Goal: Browse casually

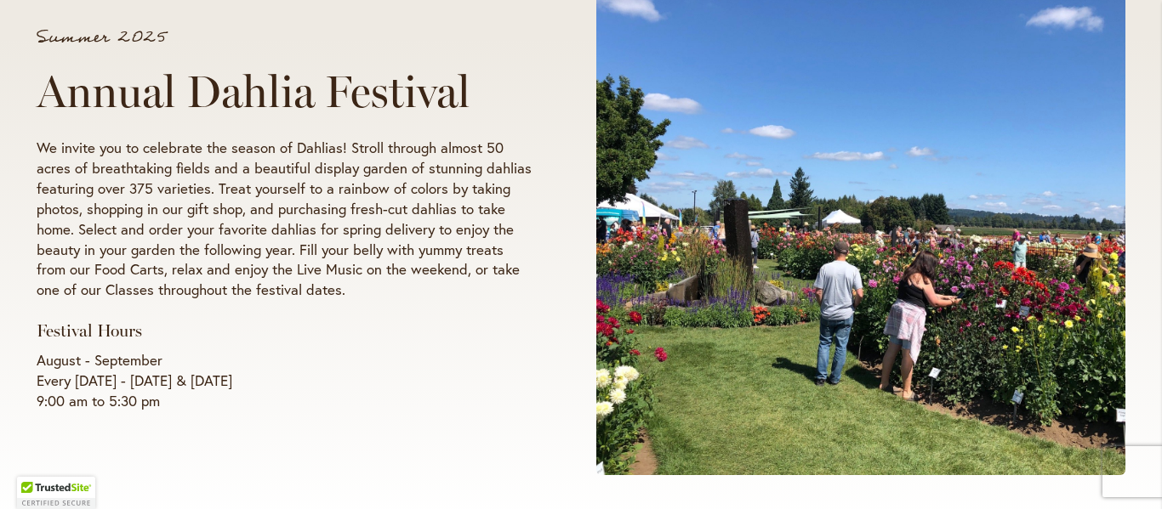
scroll to position [325, 0]
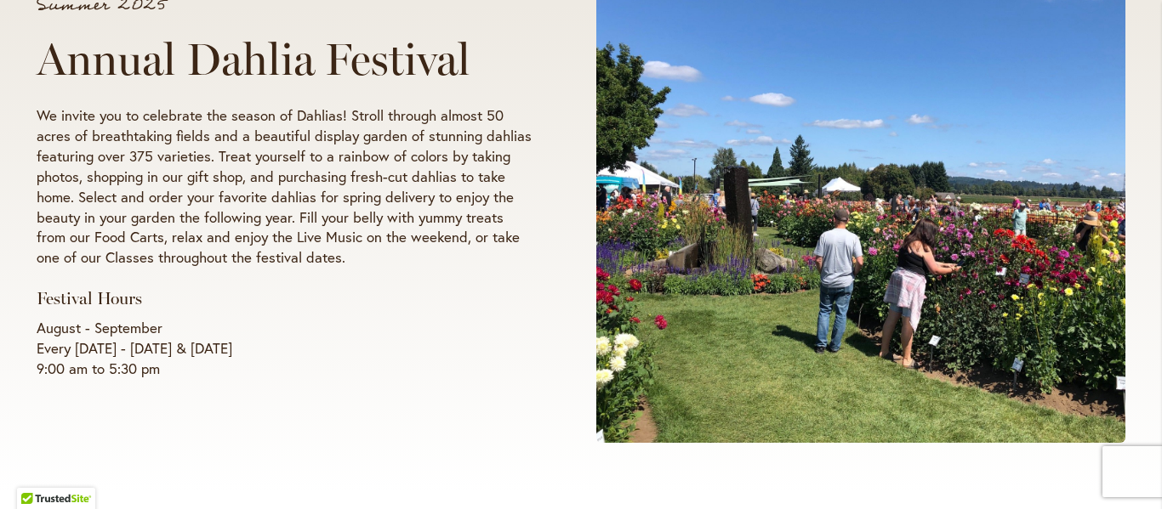
click at [307, 188] on p "We invite you to celebrate the season of Dahlias! Stroll through almost 50 acre…" at bounding box center [284, 186] width 495 height 163
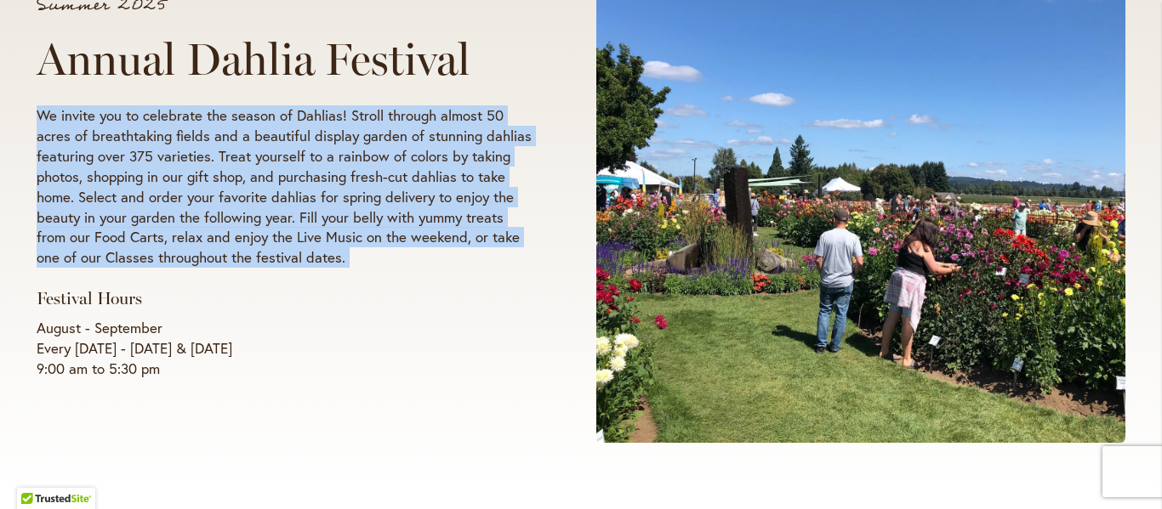
click at [307, 188] on p "We invite you to celebrate the season of Dahlias! Stroll through almost 50 acre…" at bounding box center [284, 186] width 495 height 163
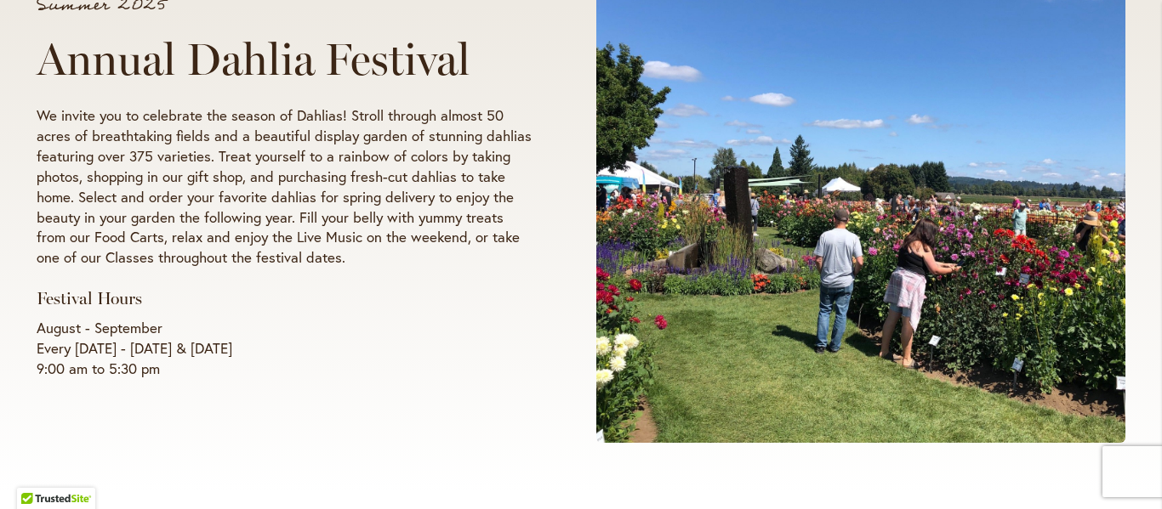
click at [307, 188] on p "We invite you to celebrate the season of Dahlias! Stroll through almost 50 acre…" at bounding box center [284, 186] width 495 height 163
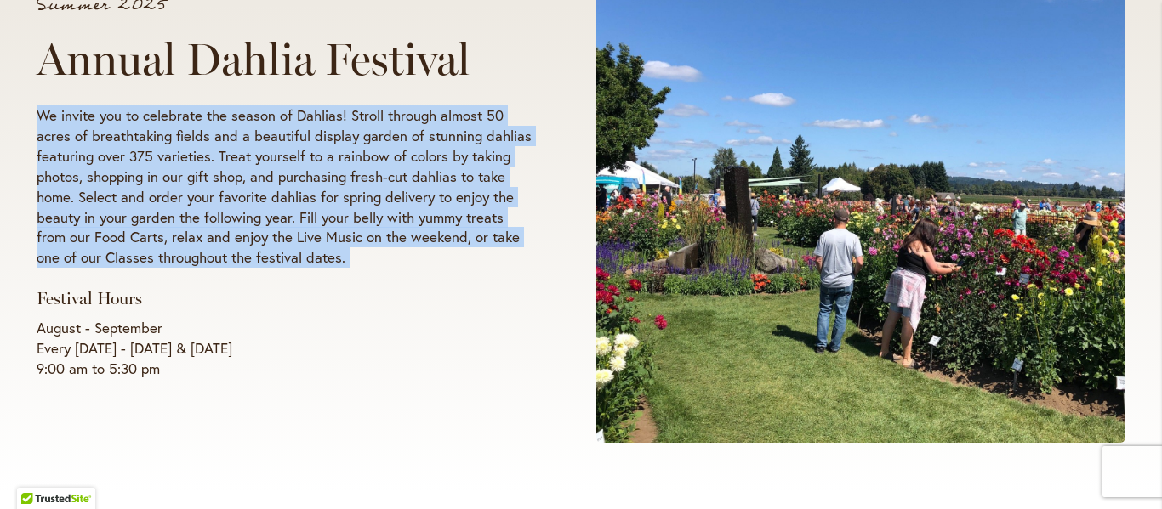
click at [307, 188] on p "We invite you to celebrate the season of Dahlias! Stroll through almost 50 acre…" at bounding box center [284, 186] width 495 height 163
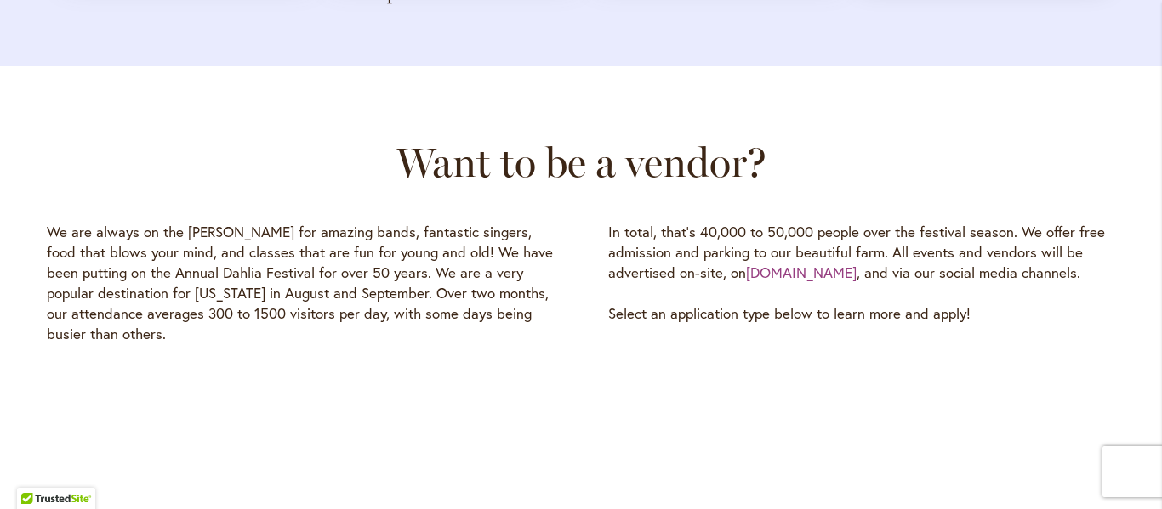
scroll to position [2367, 0]
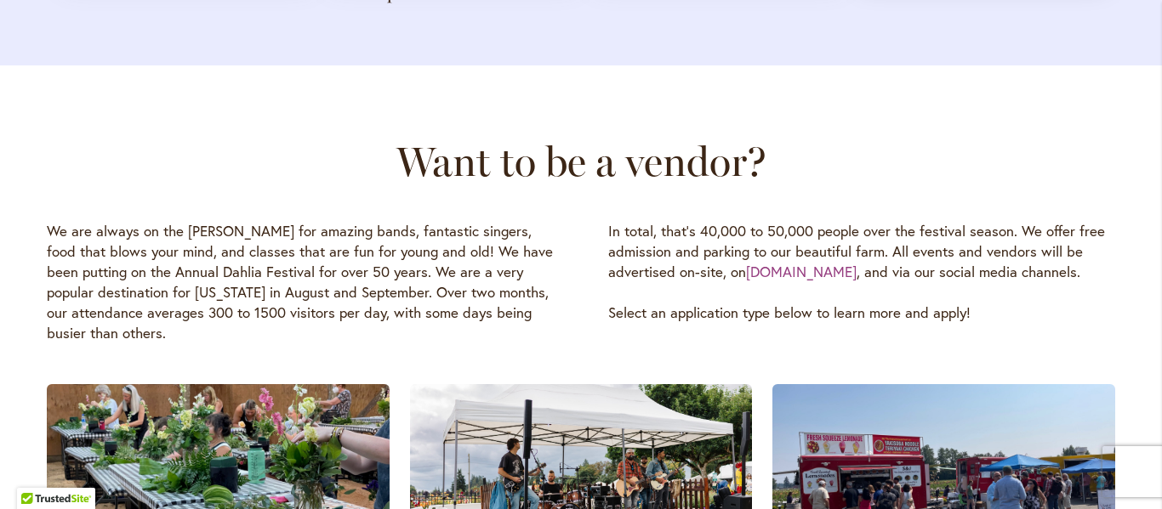
click at [310, 234] on p "We are always on the [PERSON_NAME] for amazing bands, fantastic singers, food t…" at bounding box center [300, 282] width 507 height 122
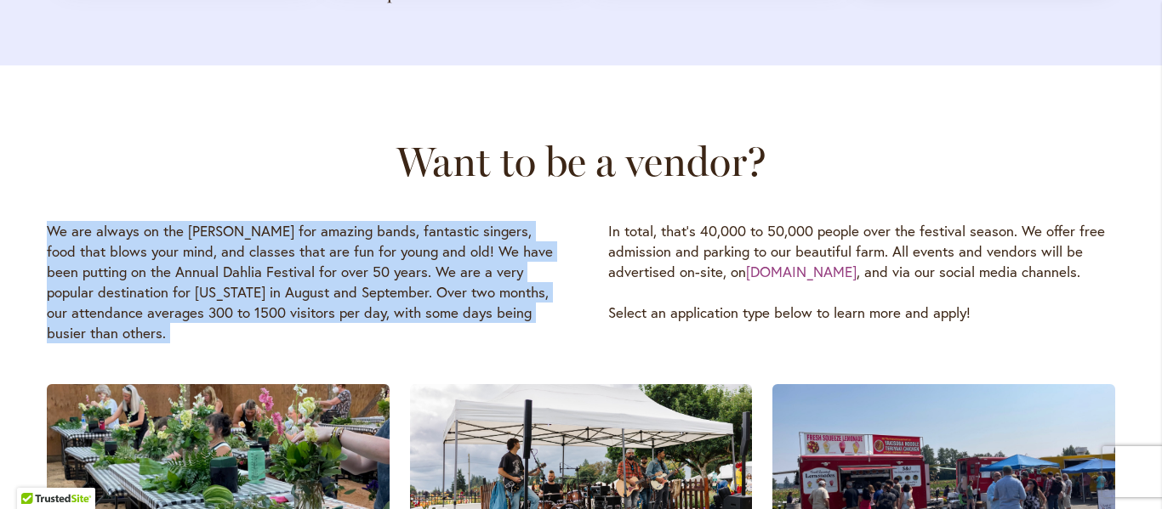
click at [310, 234] on p "We are always on the [PERSON_NAME] for amazing bands, fantastic singers, food t…" at bounding box center [300, 282] width 507 height 122
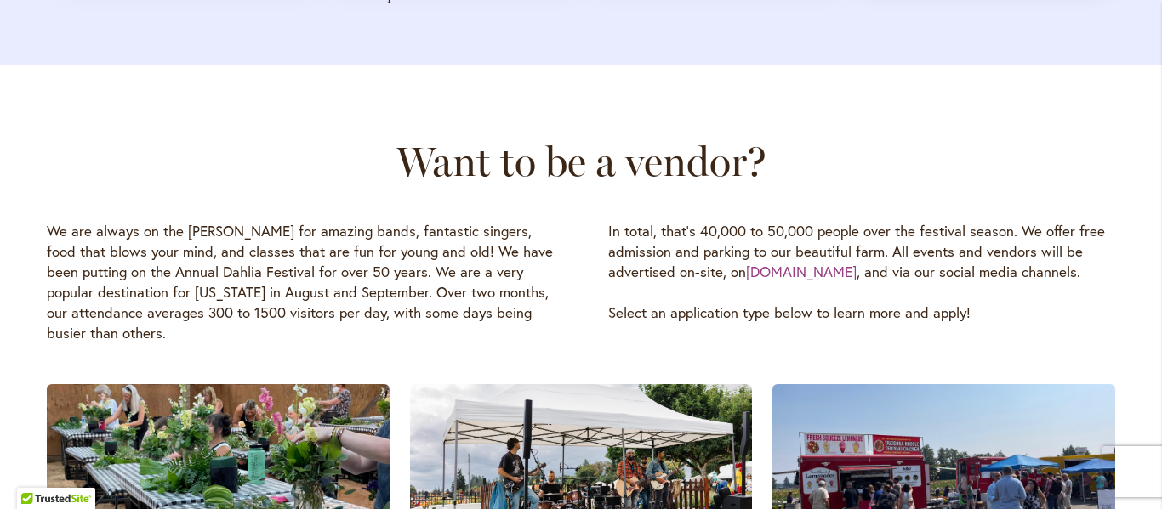
click at [310, 234] on p "We are always on the [PERSON_NAME] for amazing bands, fantastic singers, food t…" at bounding box center [300, 282] width 507 height 122
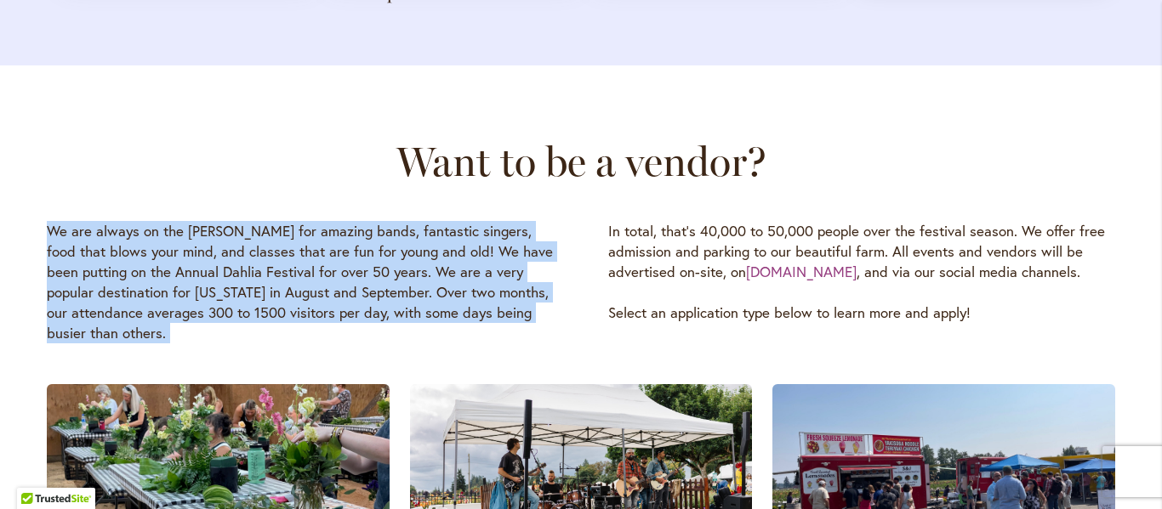
click at [310, 234] on p "We are always on the [PERSON_NAME] for amazing bands, fantastic singers, food t…" at bounding box center [300, 282] width 507 height 122
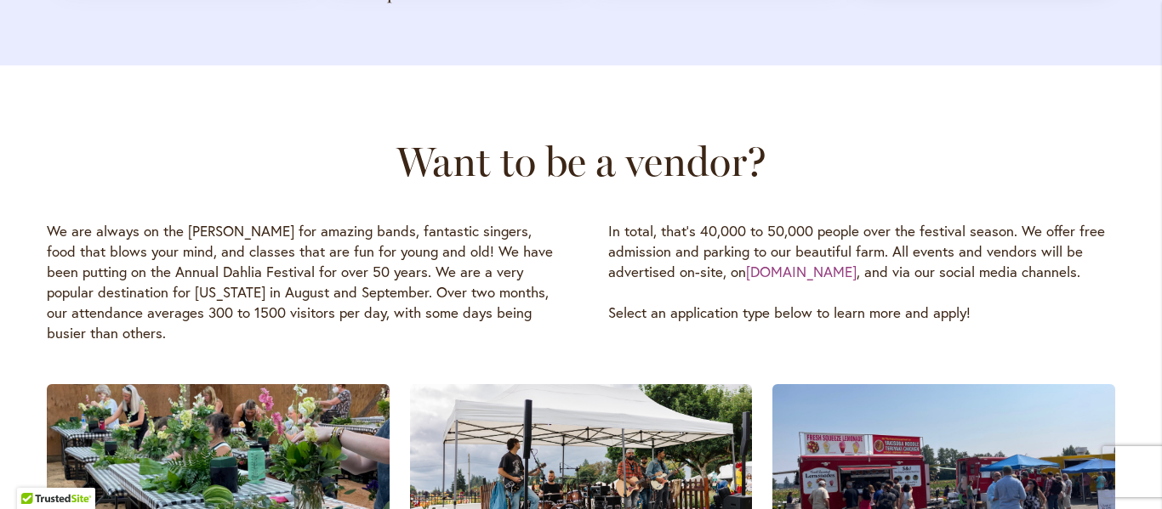
click at [310, 234] on p "We are always on the [PERSON_NAME] for amazing bands, fantastic singers, food t…" at bounding box center [300, 282] width 507 height 122
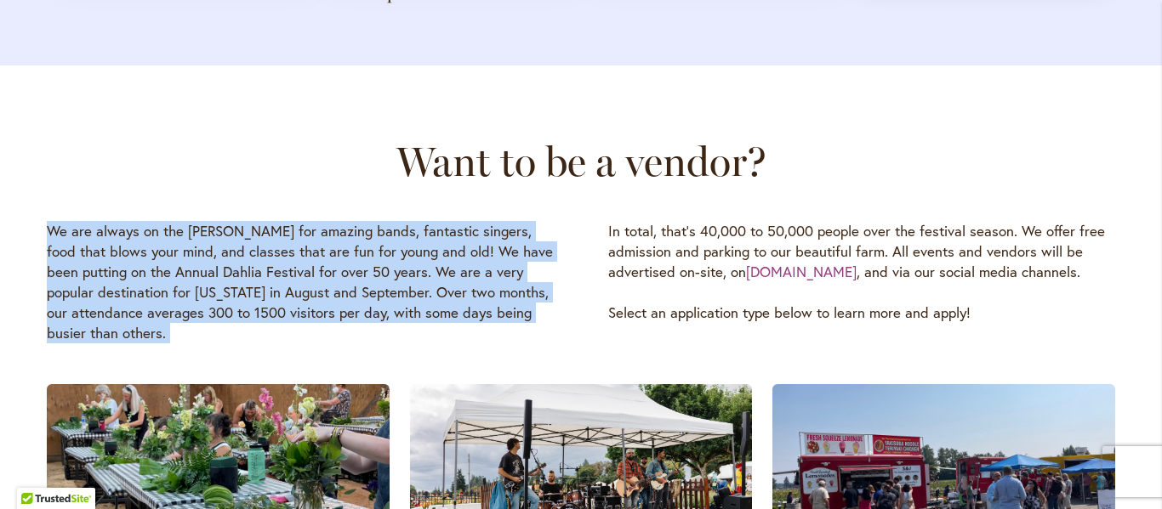
click at [310, 234] on p "We are always on the [PERSON_NAME] for amazing bands, fantastic singers, food t…" at bounding box center [300, 282] width 507 height 122
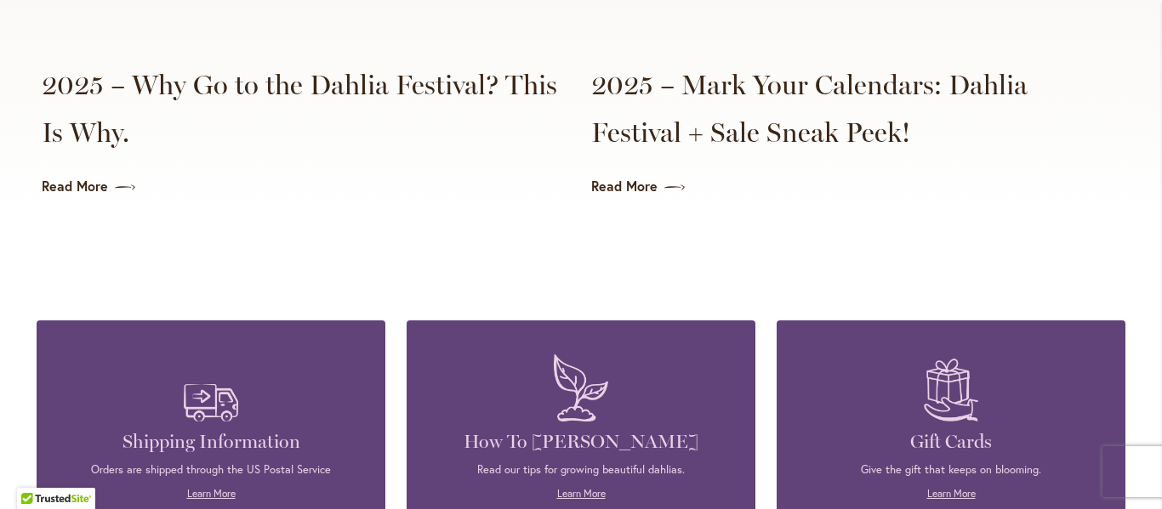
scroll to position [4292, 0]
